Goal: Task Accomplishment & Management: Use online tool/utility

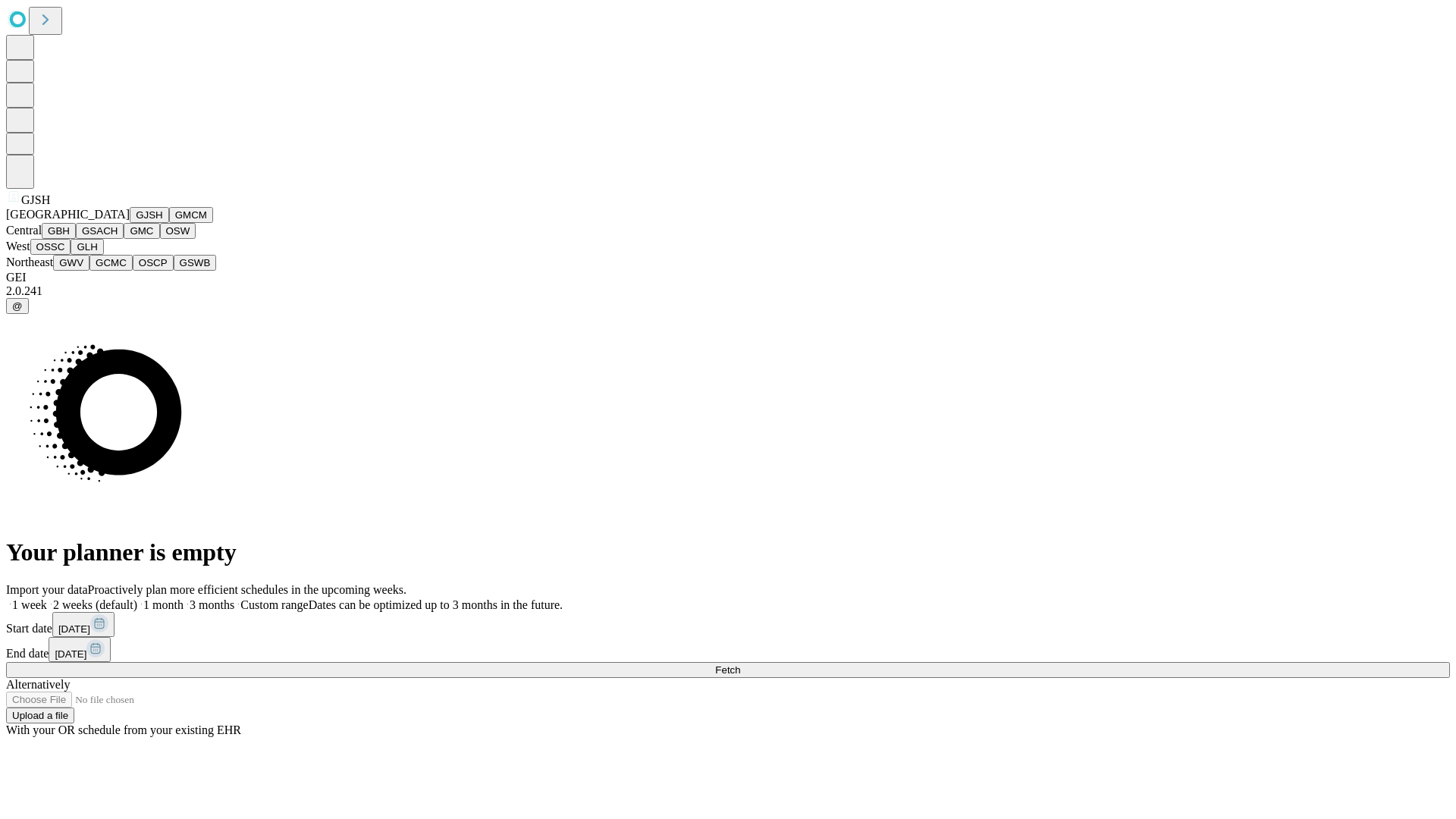
click at [130, 223] on button "GJSH" at bounding box center [149, 215] width 40 height 16
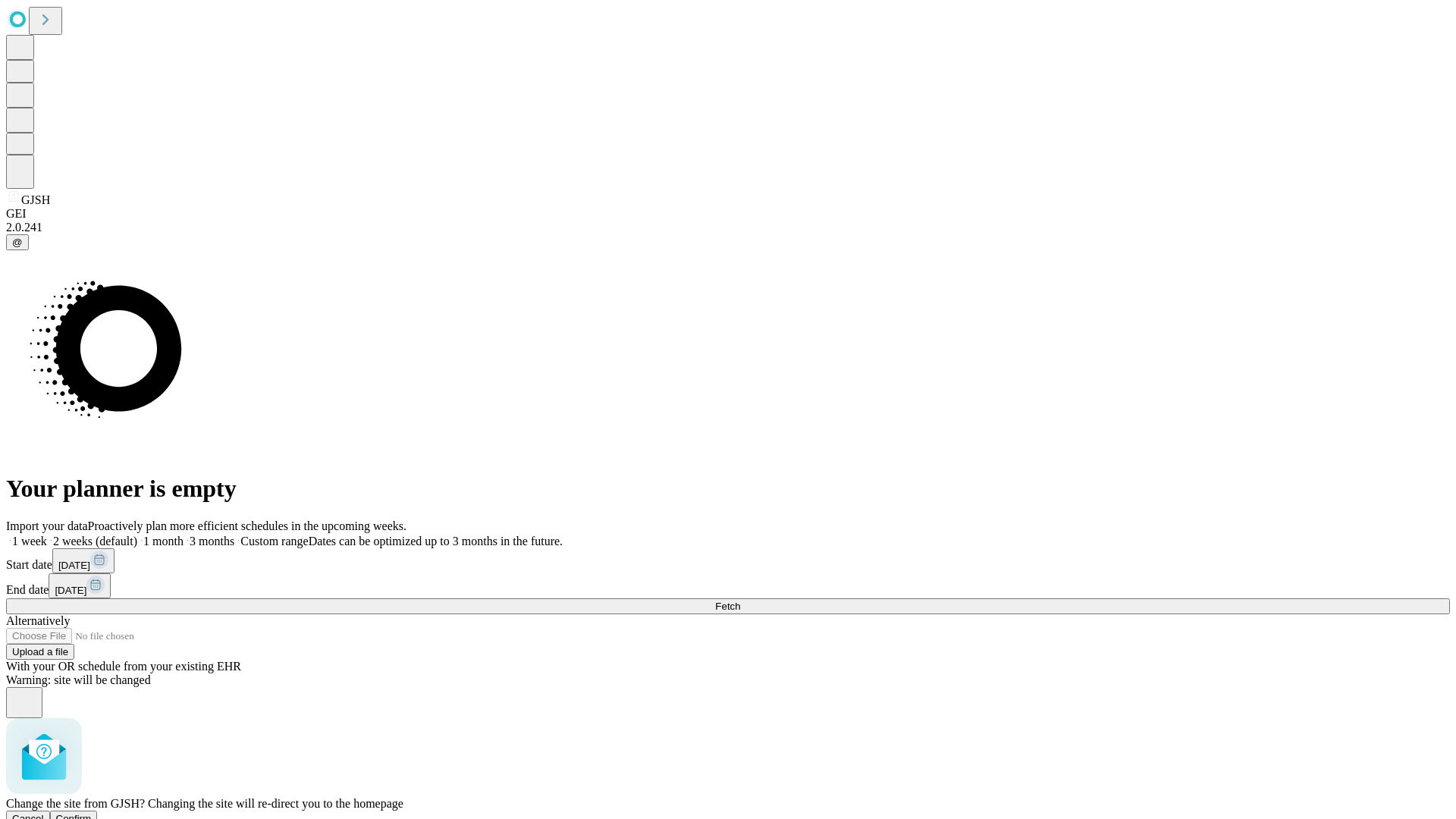
click at [92, 813] on span "Confirm" at bounding box center [73, 818] width 35 height 11
click at [184, 535] on label "1 month" at bounding box center [160, 541] width 46 height 13
click at [739, 601] on span "Fetch" at bounding box center [727, 606] width 25 height 11
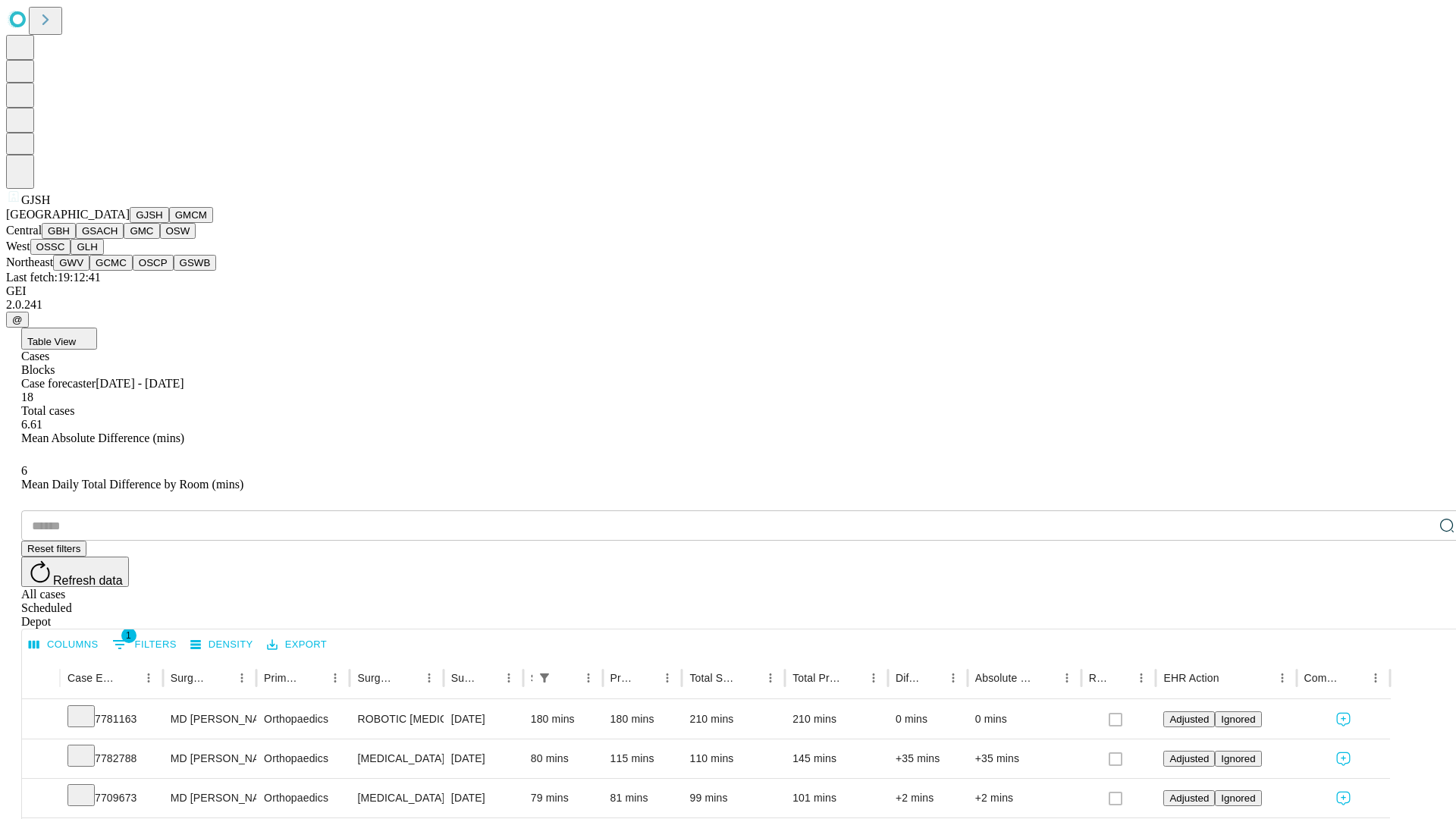
click at [169, 223] on button "GMCM" at bounding box center [191, 215] width 44 height 16
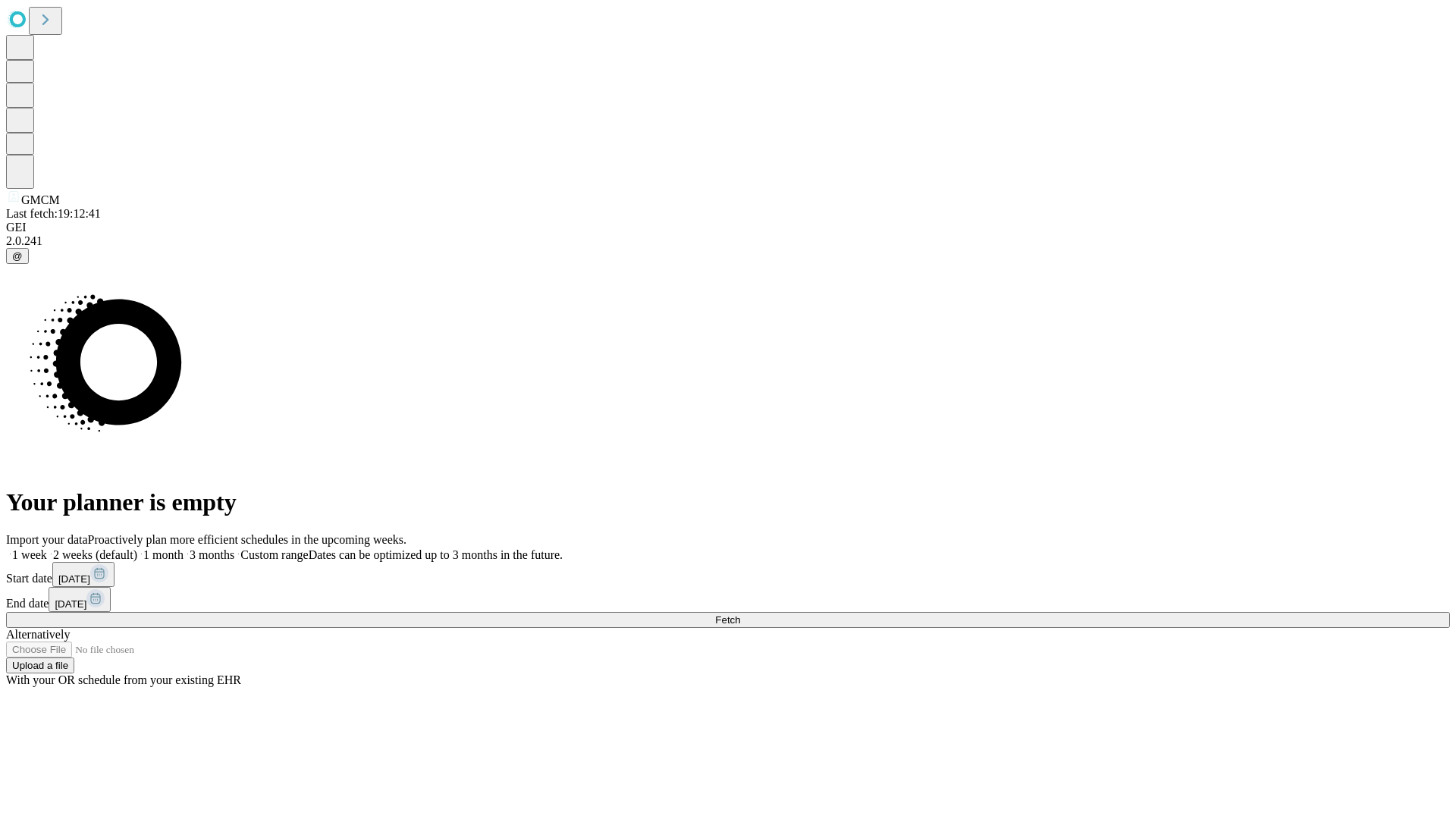
click at [184, 548] on label "1 month" at bounding box center [160, 554] width 46 height 13
click at [739, 614] on span "Fetch" at bounding box center [727, 619] width 25 height 11
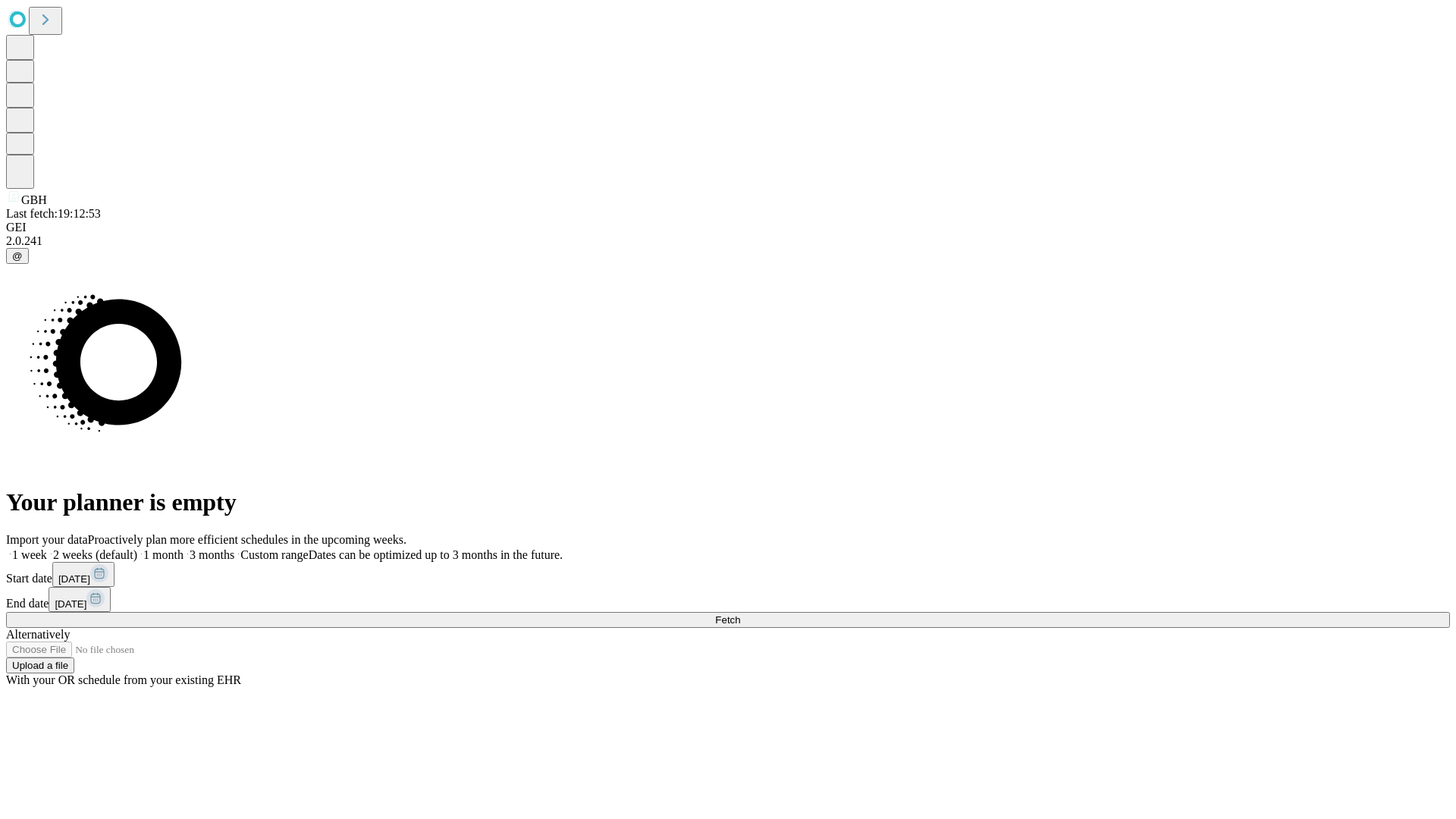
click at [184, 548] on label "1 month" at bounding box center [160, 554] width 46 height 13
click at [739, 614] on span "Fetch" at bounding box center [727, 619] width 25 height 11
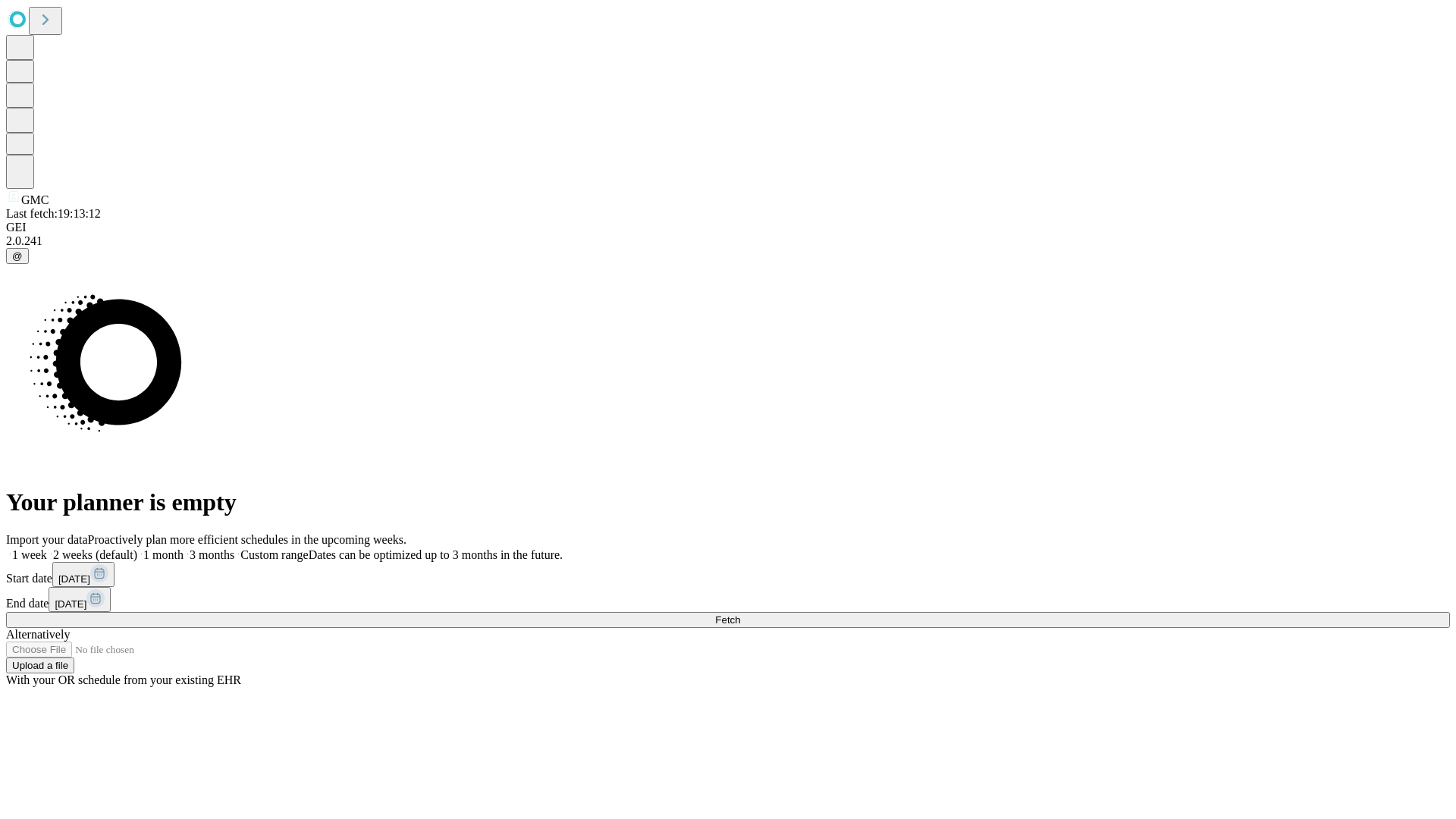
click at [739, 614] on span "Fetch" at bounding box center [727, 619] width 25 height 11
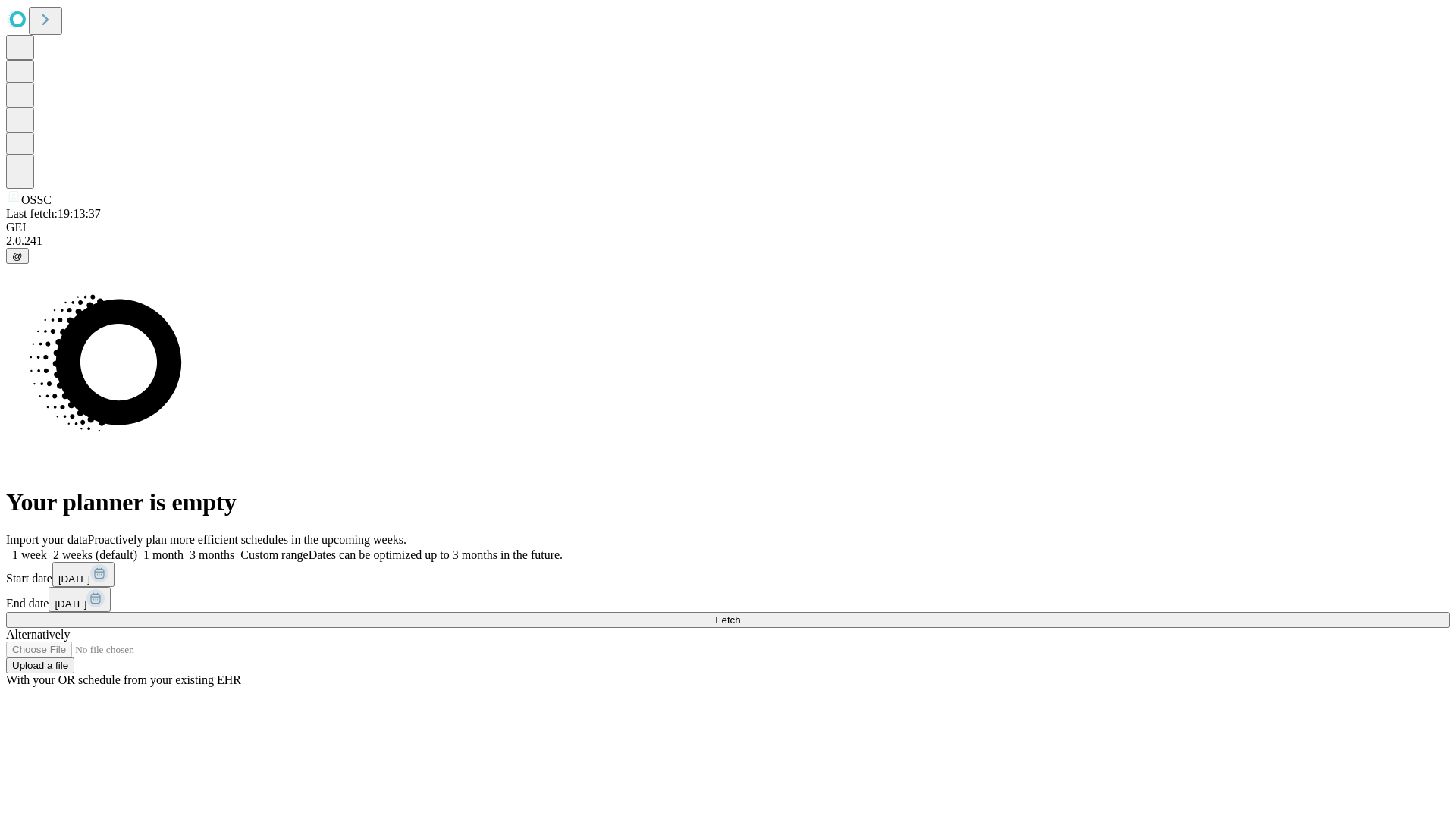
click at [184, 548] on label "1 month" at bounding box center [160, 554] width 46 height 13
click at [739, 614] on span "Fetch" at bounding box center [727, 619] width 25 height 11
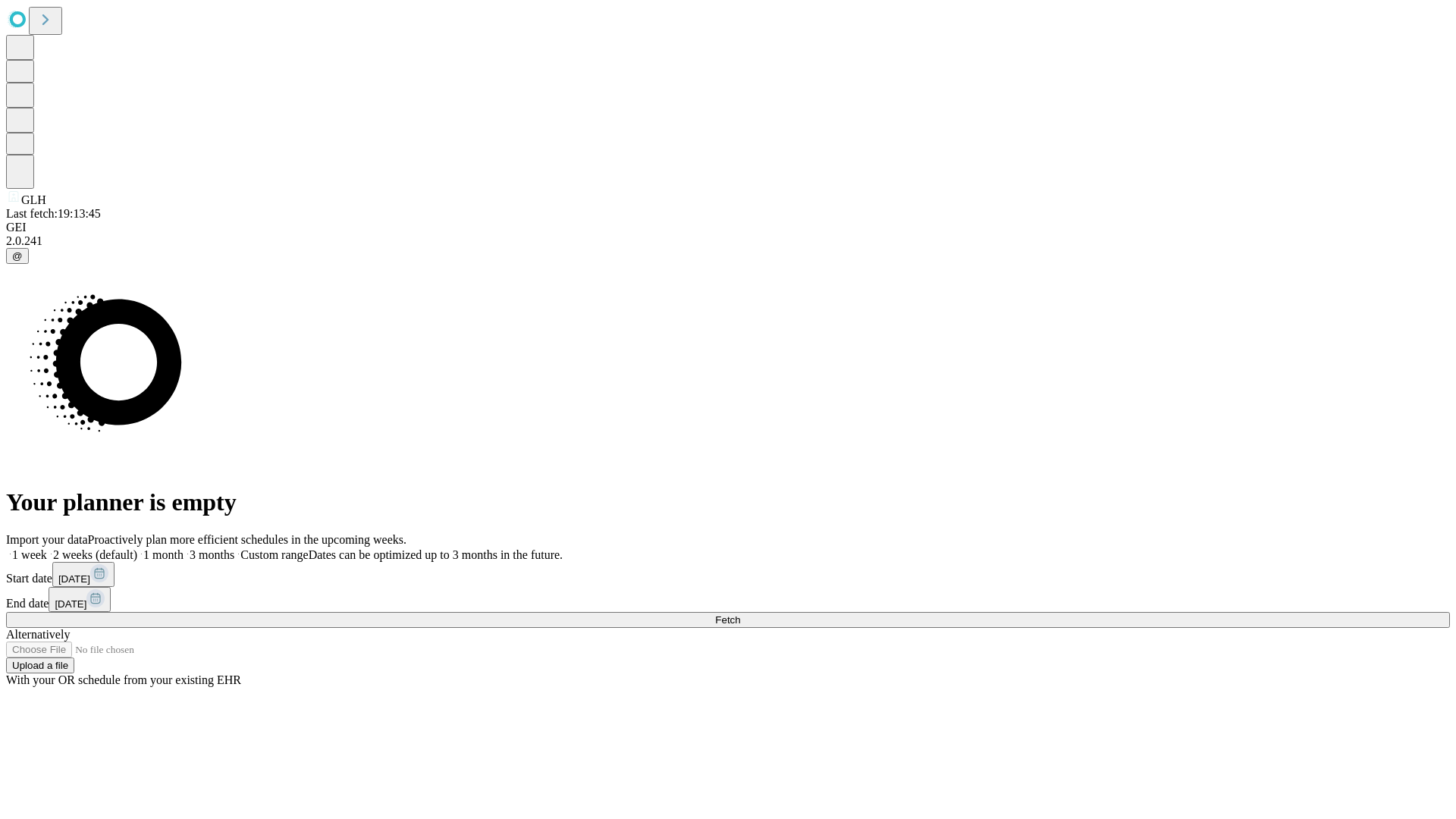
click at [184, 548] on label "1 month" at bounding box center [160, 554] width 46 height 13
click at [739, 614] on span "Fetch" at bounding box center [727, 619] width 25 height 11
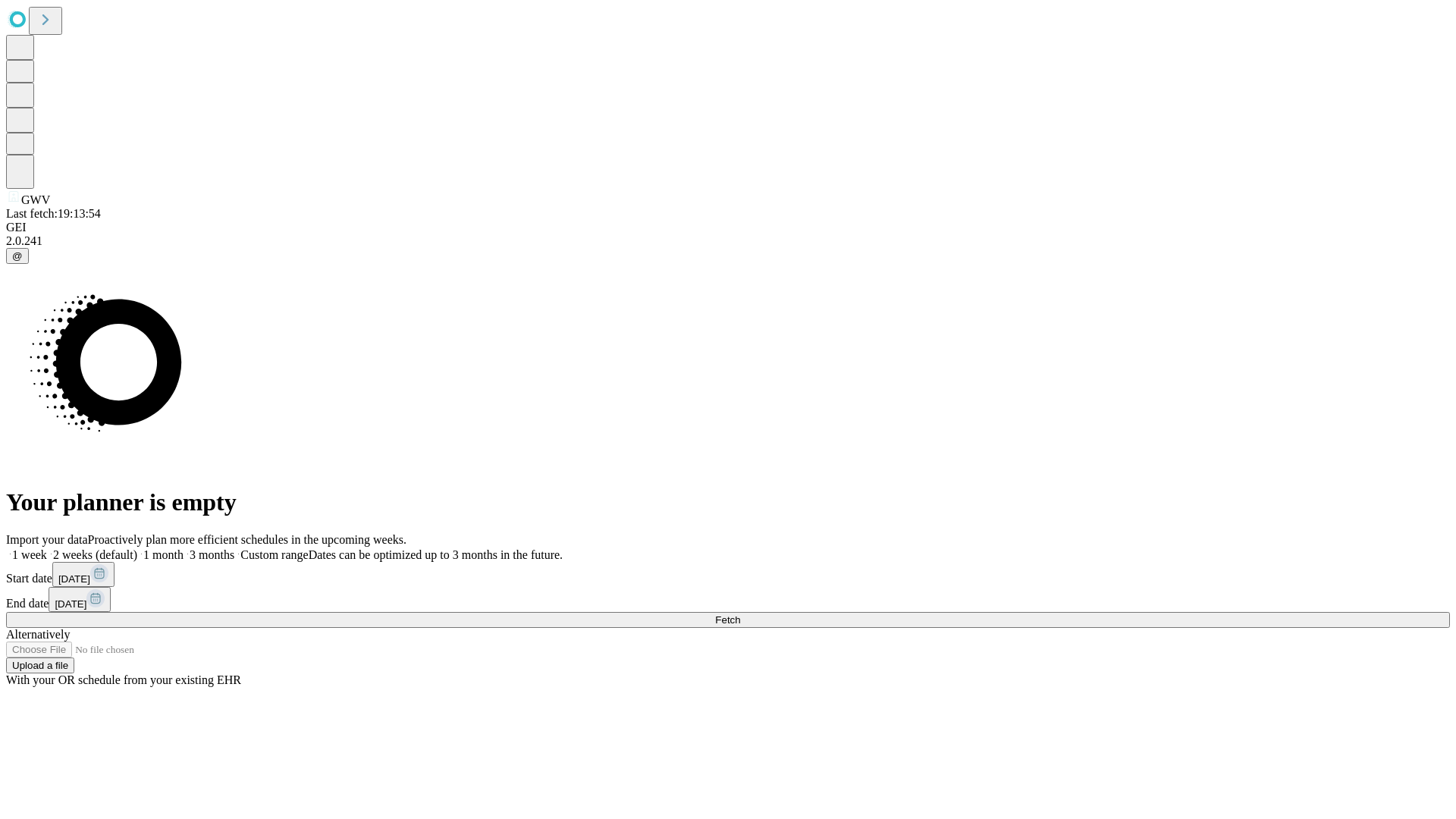
click at [184, 548] on label "1 month" at bounding box center [160, 554] width 46 height 13
click at [739, 614] on span "Fetch" at bounding box center [727, 619] width 25 height 11
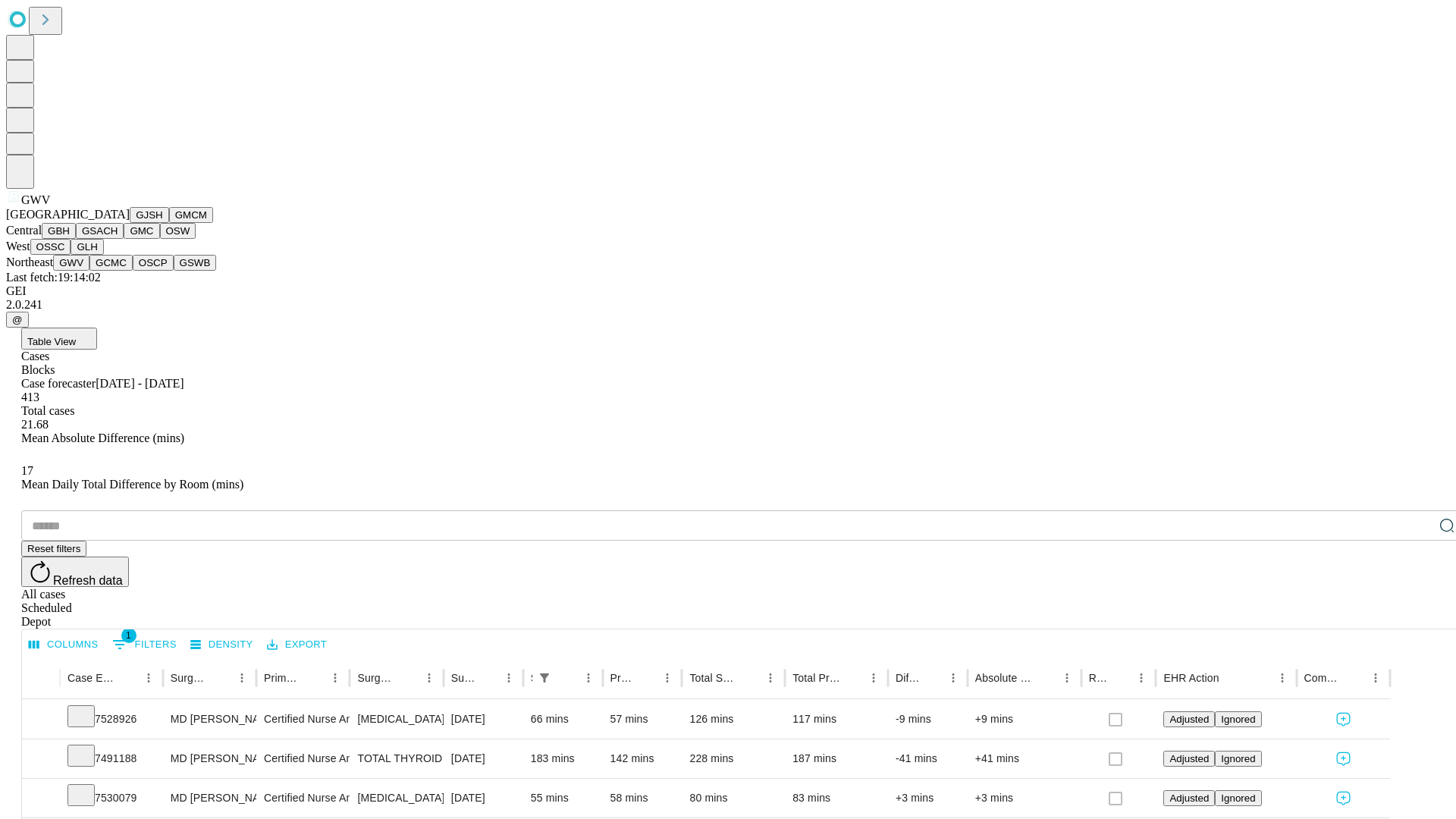
click at [118, 270] on button "GCMC" at bounding box center [110, 262] width 43 height 16
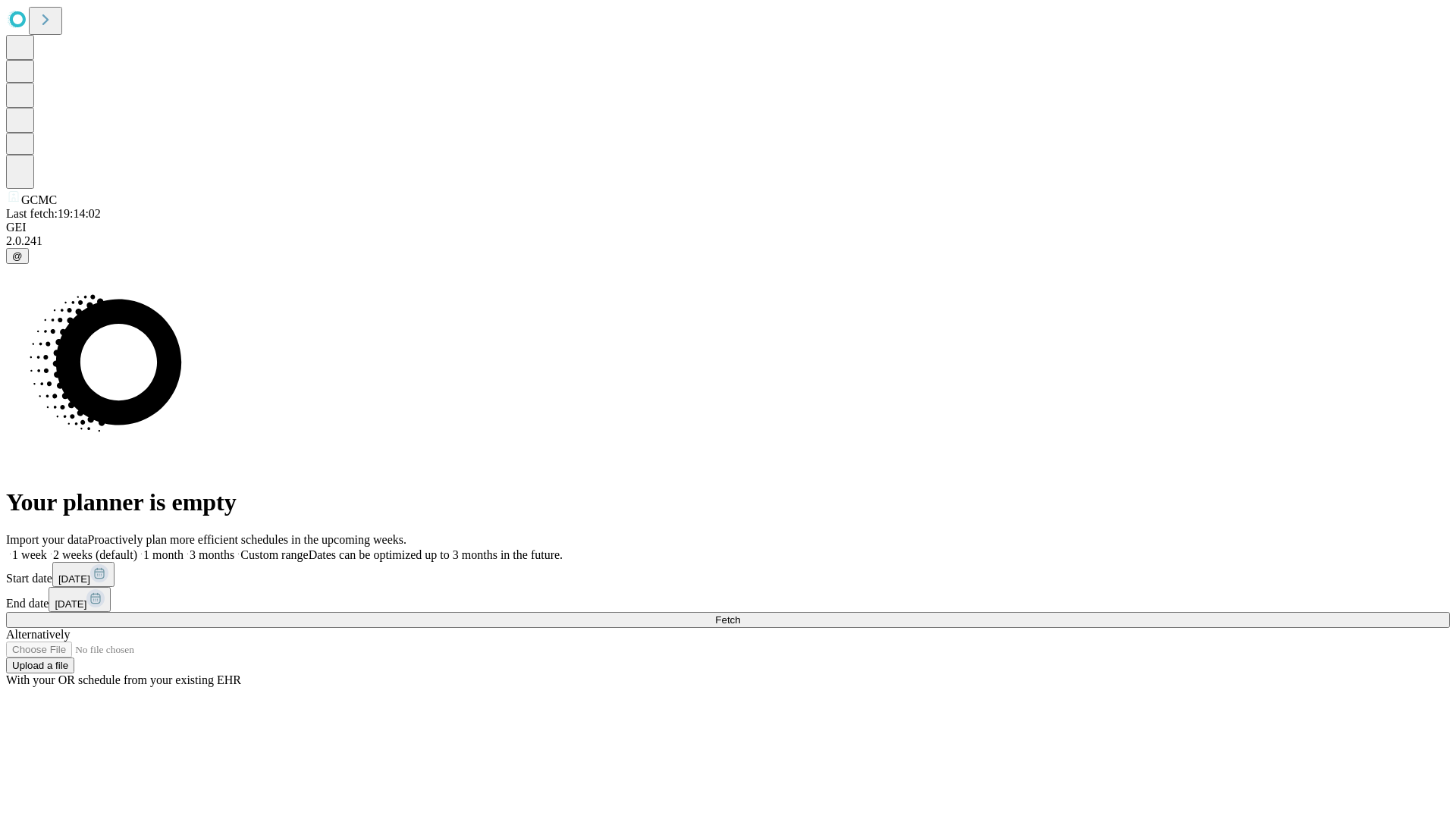
click at [184, 548] on label "1 month" at bounding box center [160, 554] width 46 height 13
click at [739, 614] on span "Fetch" at bounding box center [727, 619] width 25 height 11
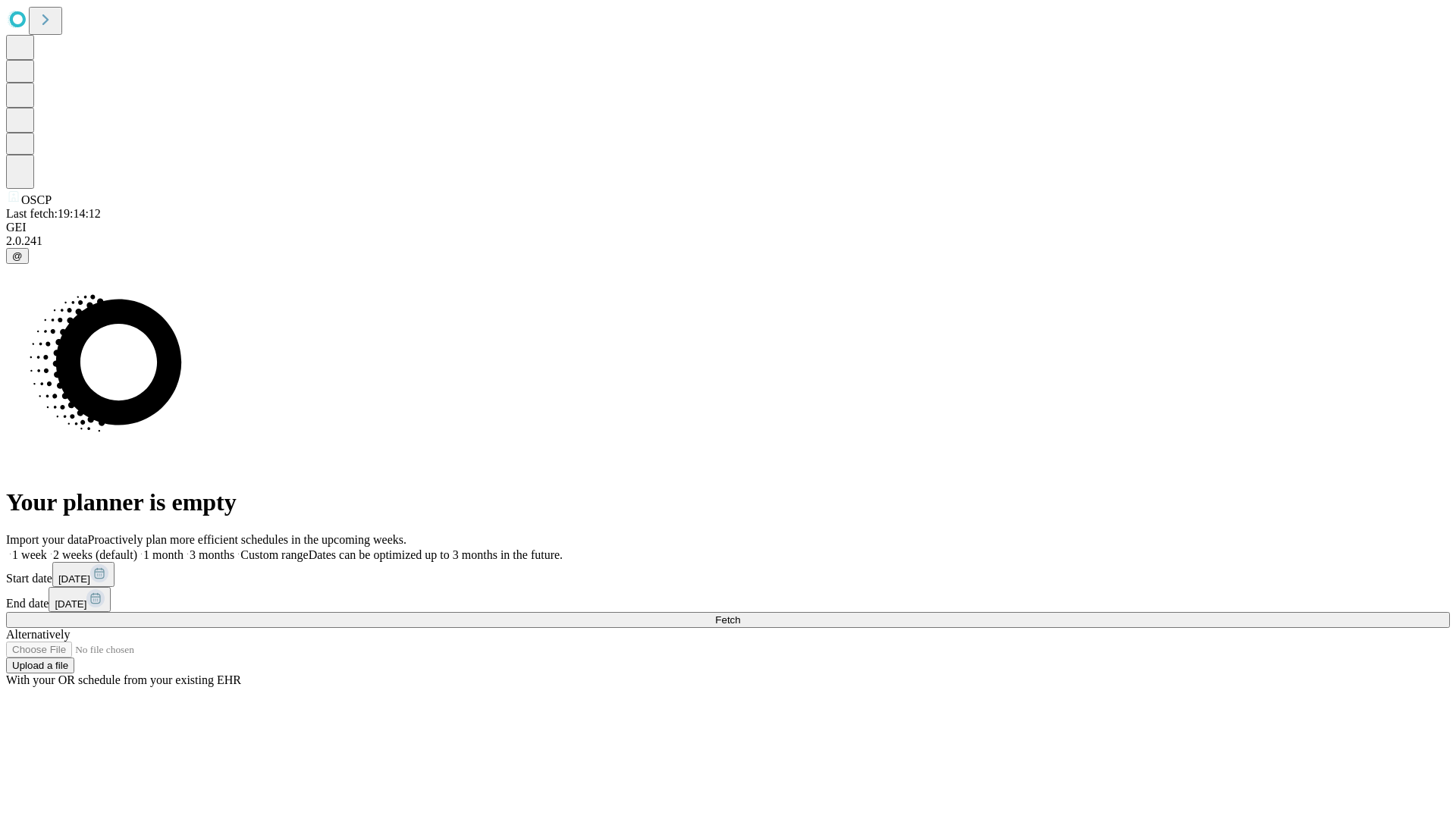
click at [184, 548] on label "1 month" at bounding box center [160, 554] width 46 height 13
click at [739, 614] on span "Fetch" at bounding box center [727, 619] width 25 height 11
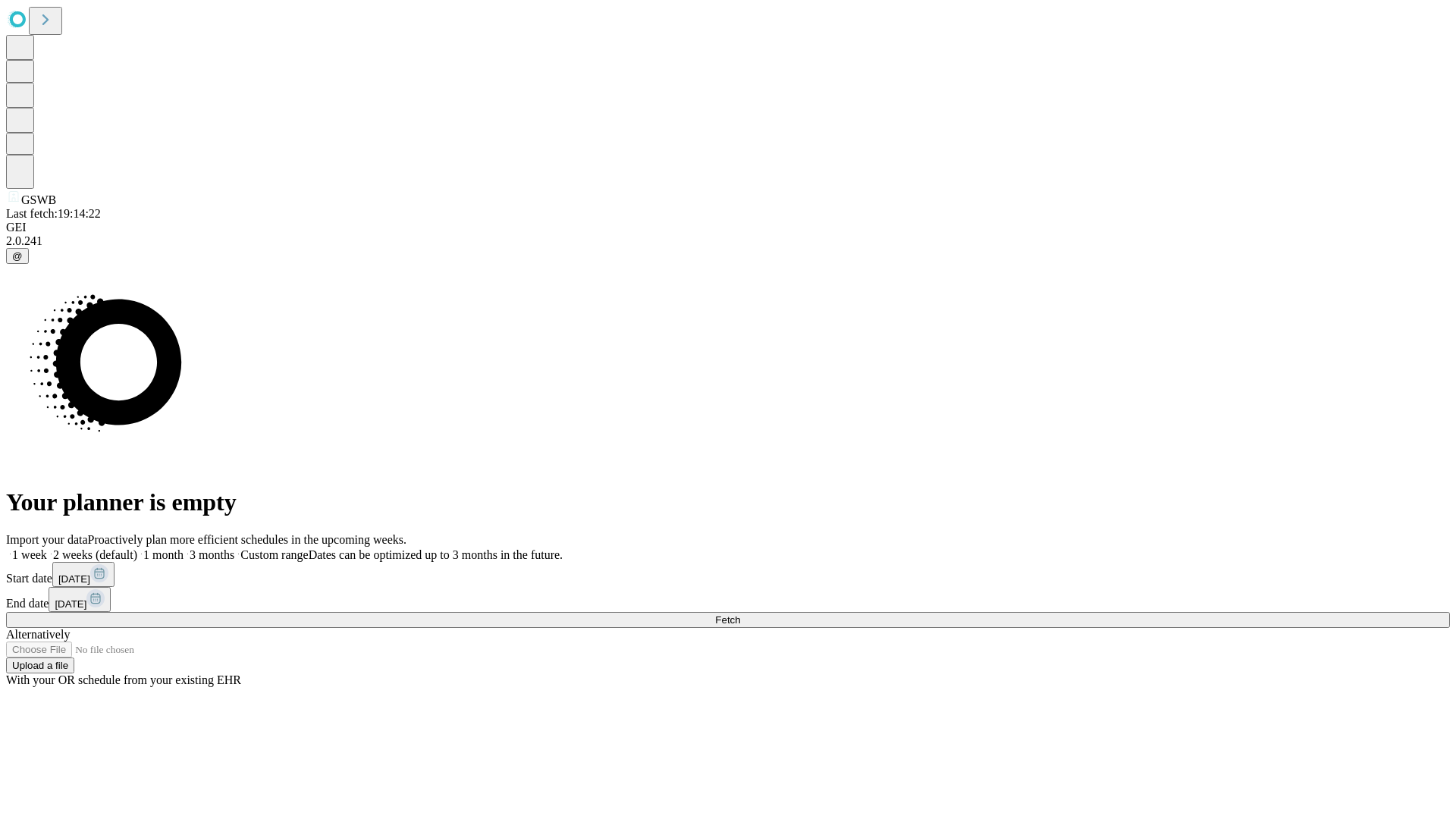
click at [184, 548] on label "1 month" at bounding box center [160, 554] width 46 height 13
click at [739, 614] on span "Fetch" at bounding box center [727, 619] width 25 height 11
